Goal: Check status: Check status

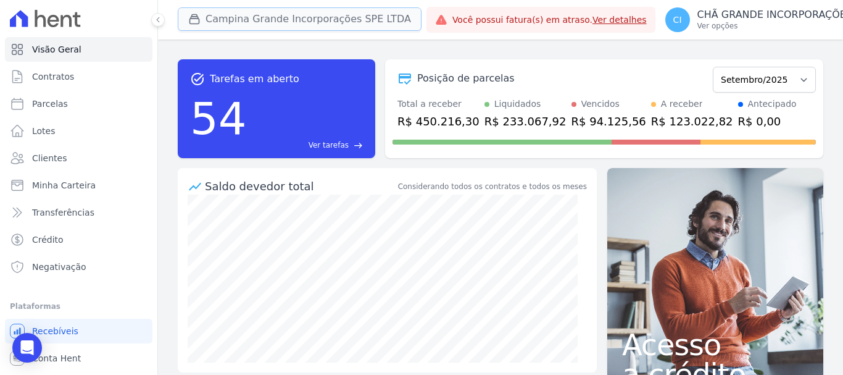
click at [261, 20] on button "Campina Grande Incorporações SPE LTDA" at bounding box center [300, 18] width 244 height 23
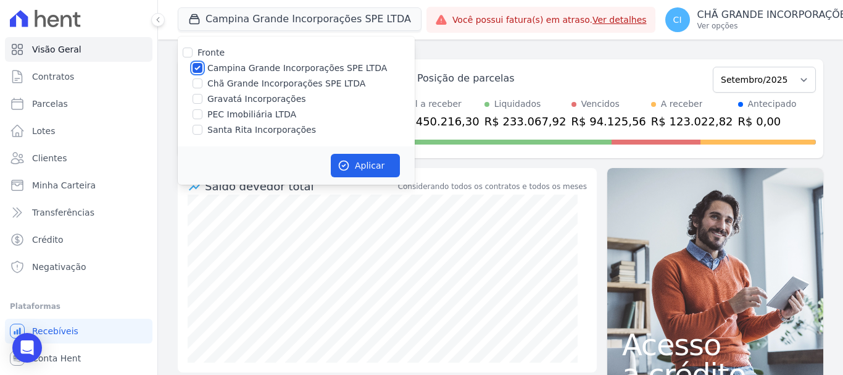
click at [197, 68] on input "Campina Grande Incorporações SPE LTDA" at bounding box center [198, 68] width 10 height 10
checkbox input "false"
click at [197, 84] on input "Chã Grande Incorporações SPE LTDA" at bounding box center [198, 83] width 10 height 10
checkbox input "true"
click at [383, 162] on button "Aplicar" at bounding box center [365, 165] width 69 height 23
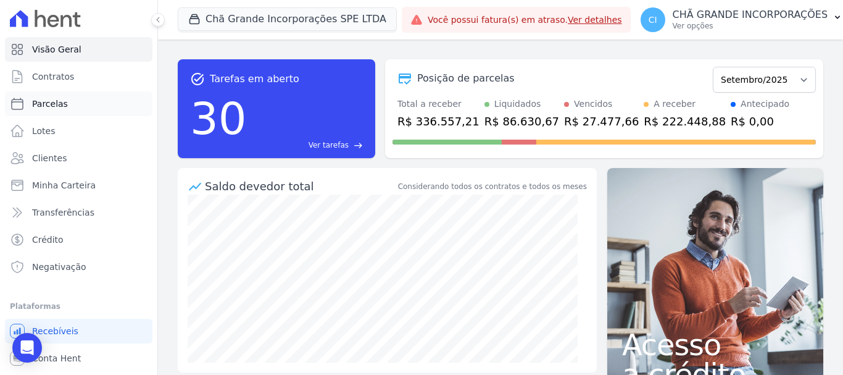
click at [48, 110] on link "Parcelas" at bounding box center [79, 103] width 148 height 25
select select
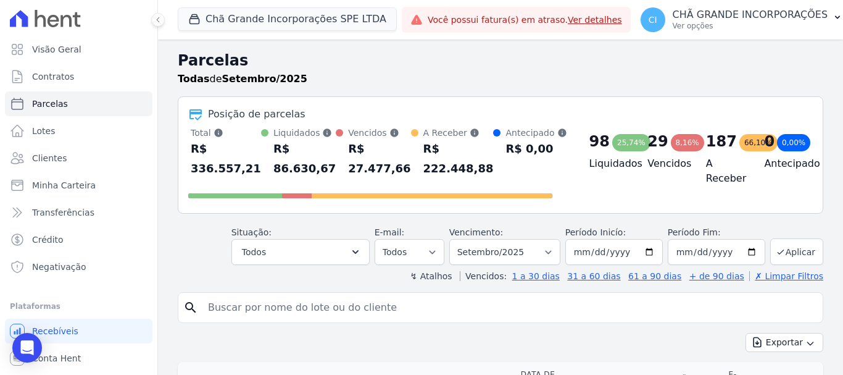
click at [225, 312] on input "search" at bounding box center [509, 307] width 617 height 25
paste input "[PERSON_NAME]"
type input "[PERSON_NAME]"
select select
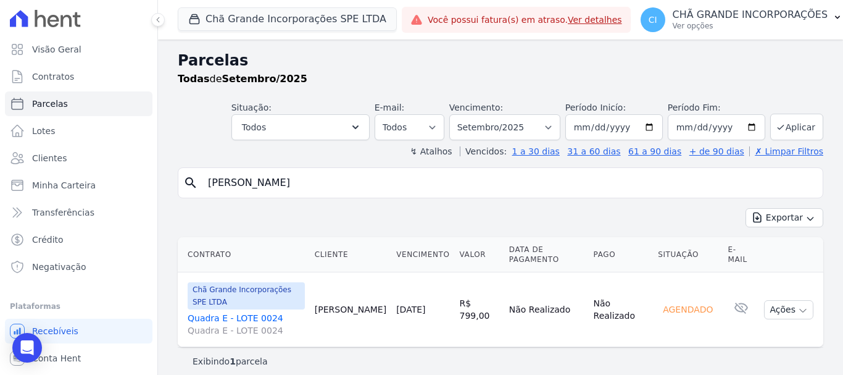
scroll to position [10, 0]
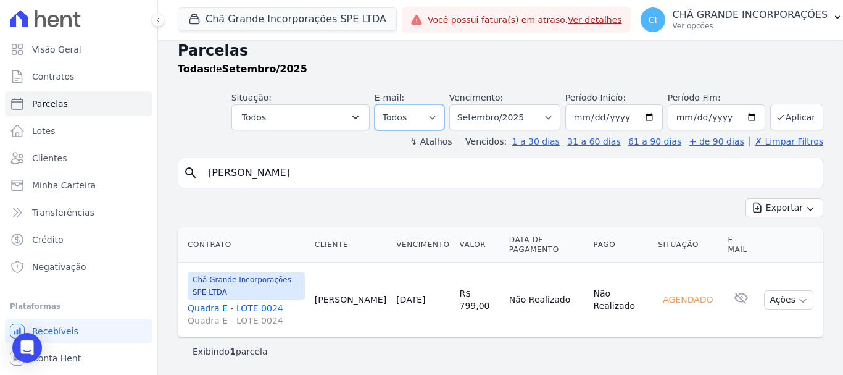
click at [441, 116] on select "Todos Lido Não-lido" at bounding box center [410, 117] width 70 height 26
click at [556, 116] on select "Filtrar por período ──────── Todos os meses Outubro/2019 Novembro/2019 Dezembro…" at bounding box center [504, 117] width 111 height 26
select select "04/2025"
click at [457, 104] on select "Filtrar por período ──────── Todos os meses Outubro/2019 Novembro/2019 Dezembro…" at bounding box center [504, 117] width 111 height 26
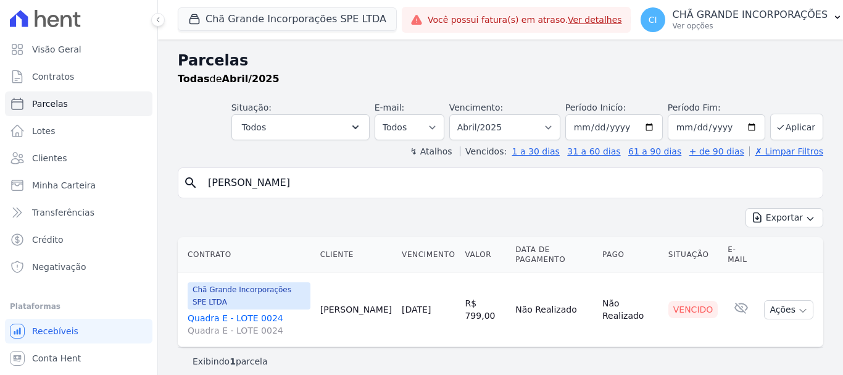
select select
click at [561, 124] on select "Filtrar por período ──────── Todos os meses Outubro/2019 Novembro/2019 Dezembro…" at bounding box center [504, 127] width 111 height 26
select select "03/2025"
click at [467, 114] on select "Filtrar por período ──────── Todos os meses Outubro/2019 Novembro/2019 Dezembro…" at bounding box center [504, 127] width 111 height 26
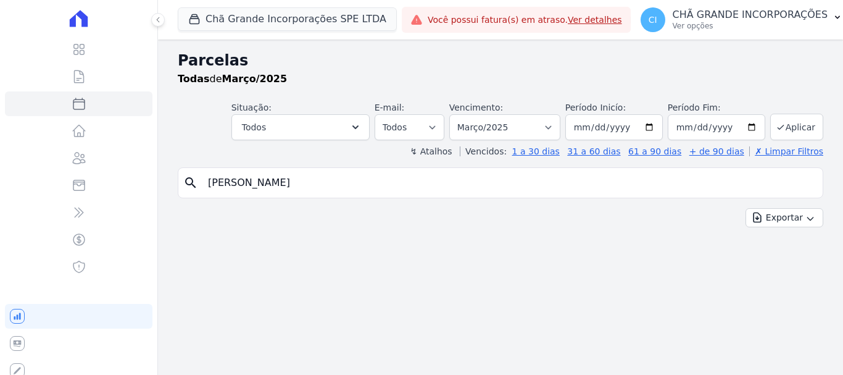
select select
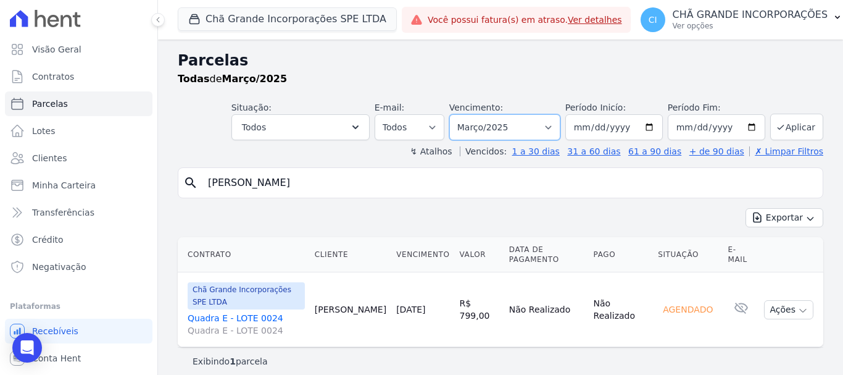
click at [549, 128] on select "Filtrar por período ──────── Todos os meses Outubro/2019 Novembro/2019 Dezembro…" at bounding box center [504, 127] width 111 height 26
select select "02/2025"
click at [457, 114] on select "Filtrar por período ──────── Todos os meses Outubro/2019 Novembro/2019 Dezembro…" at bounding box center [504, 127] width 111 height 26
select select
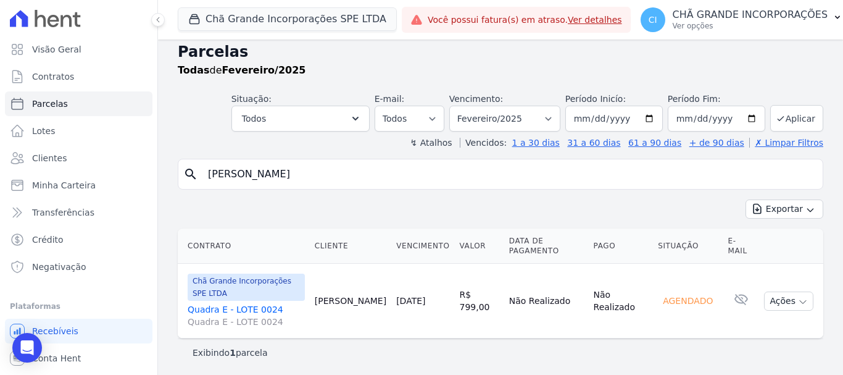
scroll to position [10, 0]
